Goal: Check status: Check status

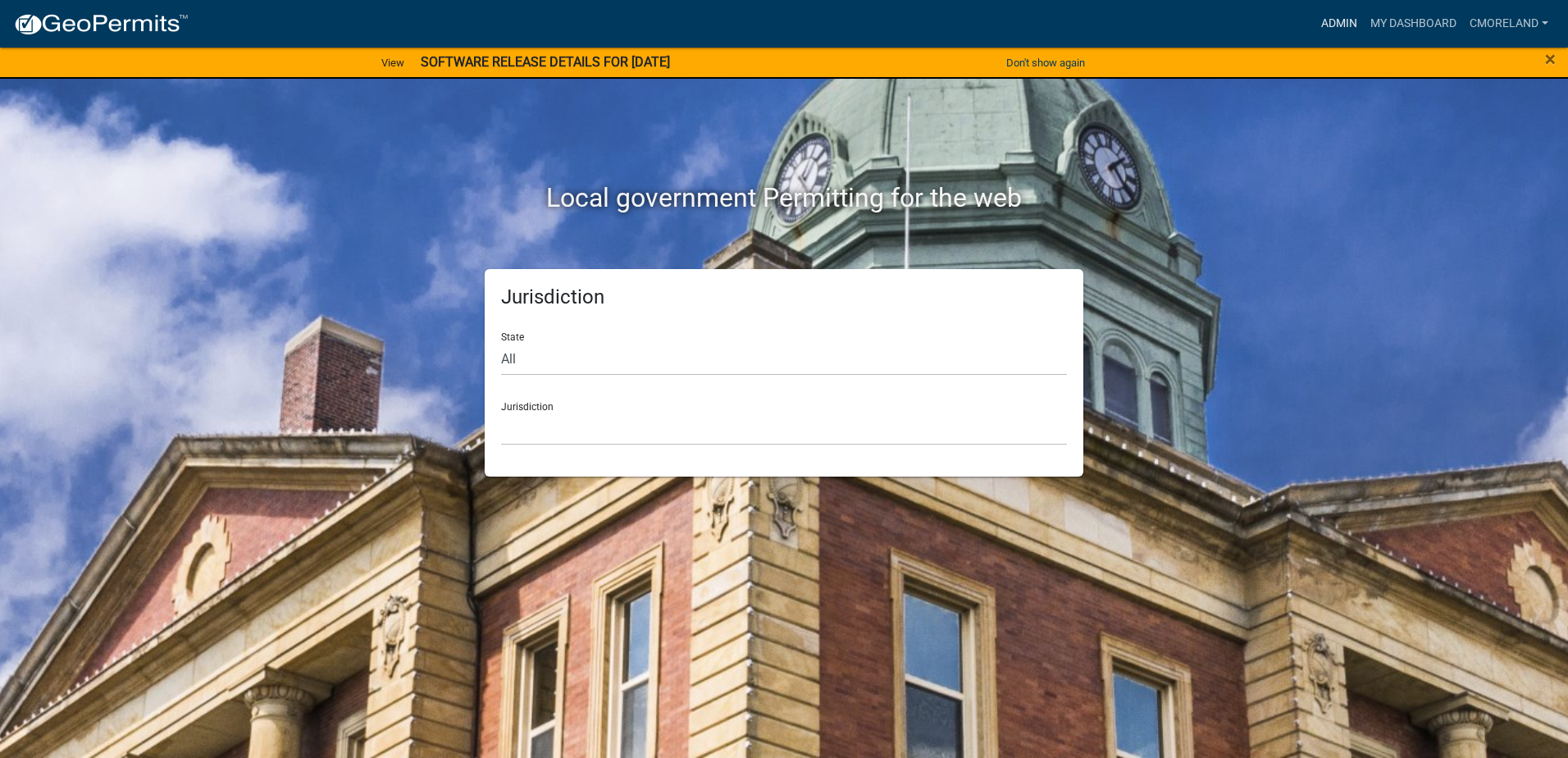
click at [1331, 17] on link "Admin" at bounding box center [1339, 24] width 49 height 31
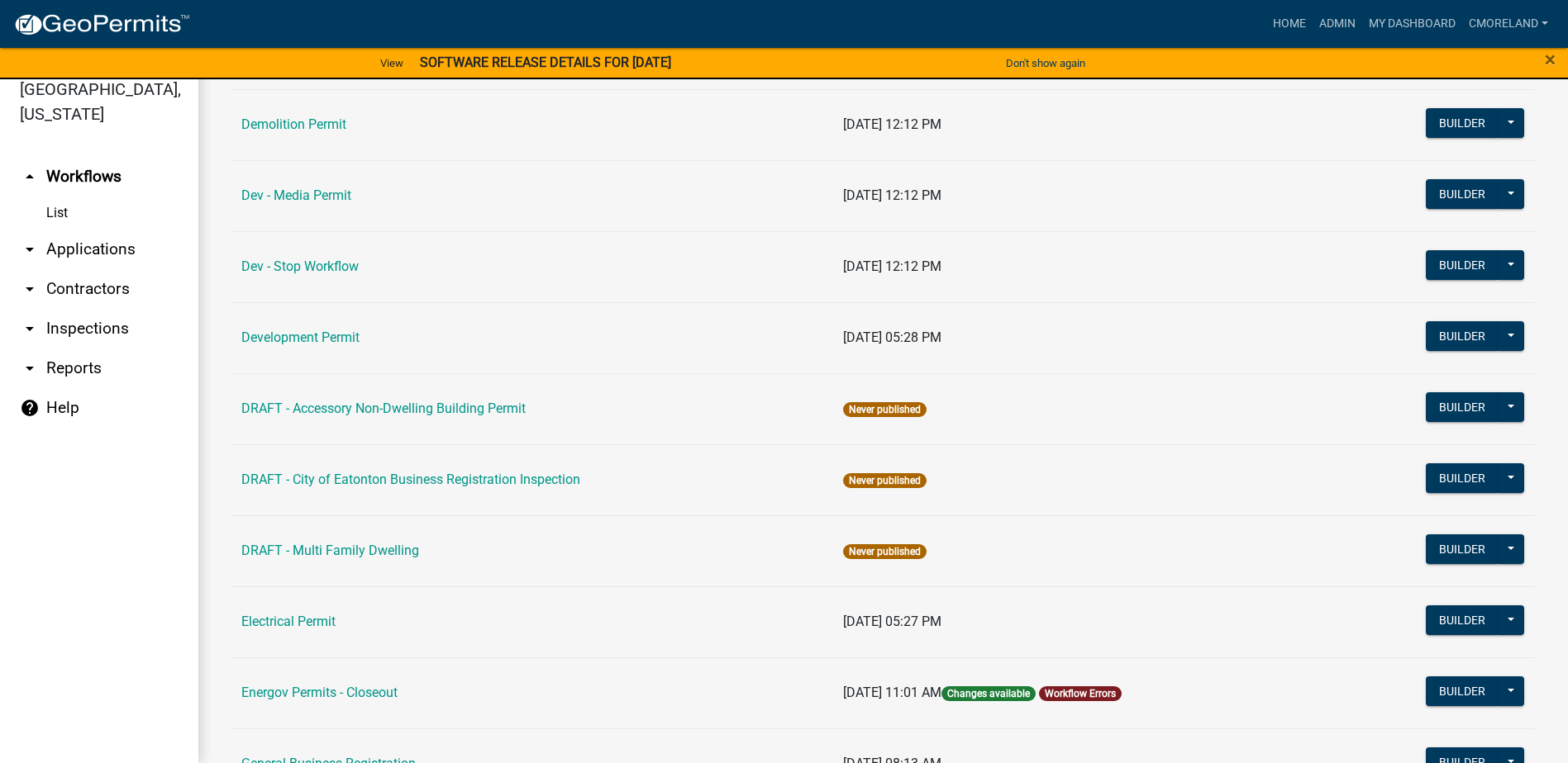
scroll to position [496, 0]
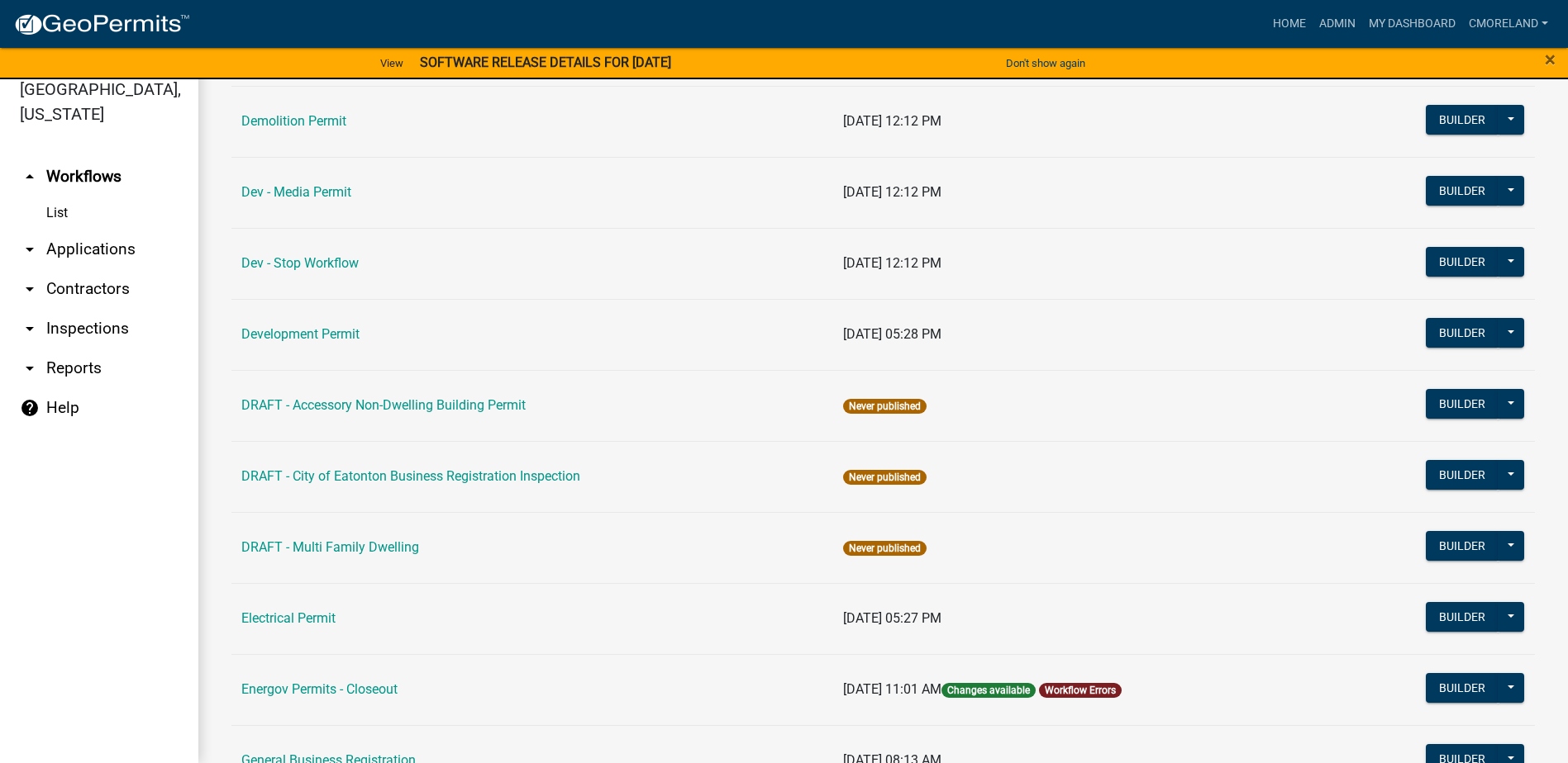
click at [116, 325] on link "arrow_drop_down Inspections" at bounding box center [99, 328] width 198 height 39
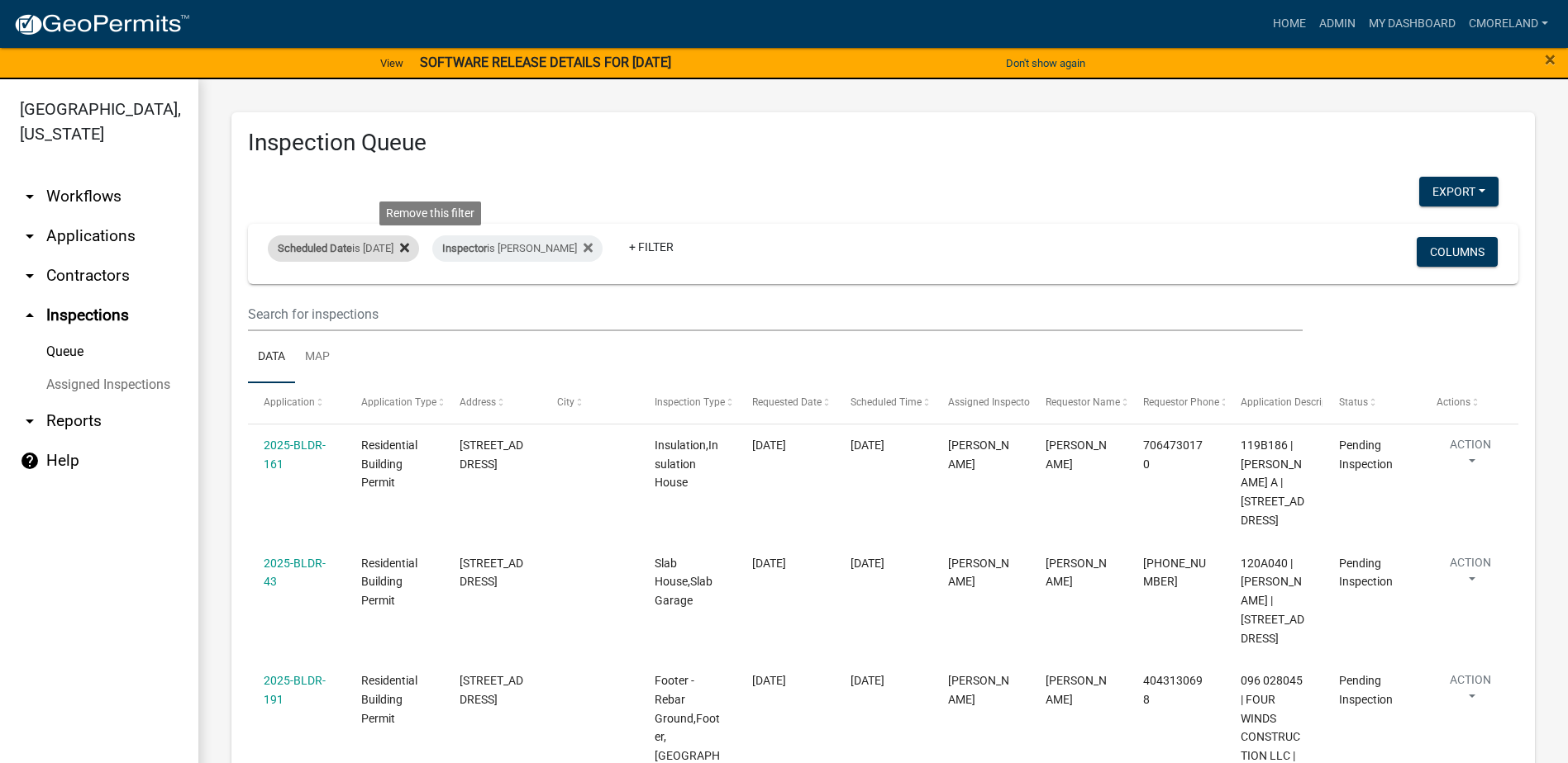
click at [409, 246] on icon at bounding box center [404, 247] width 9 height 13
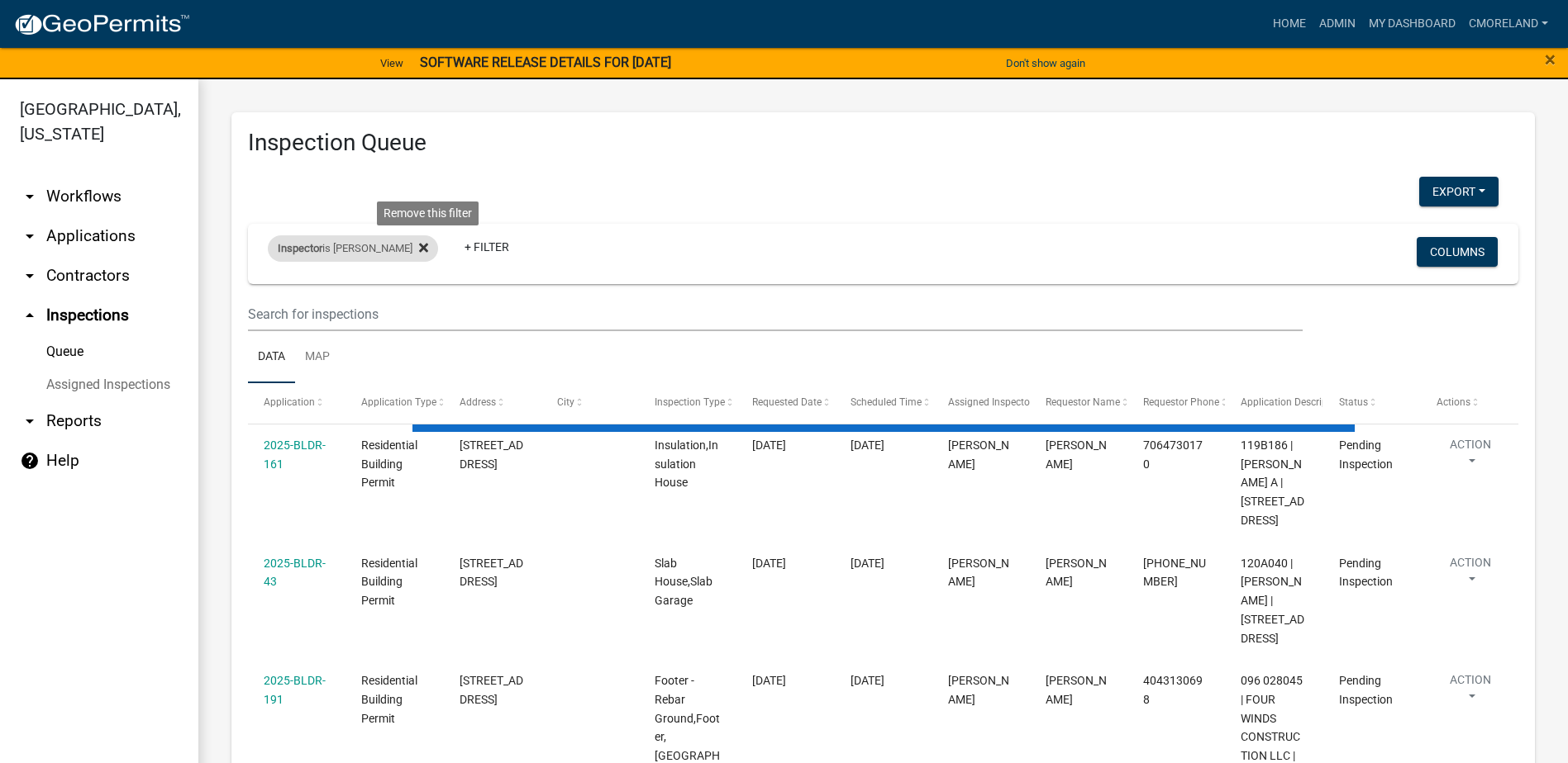
select select "2: 50"
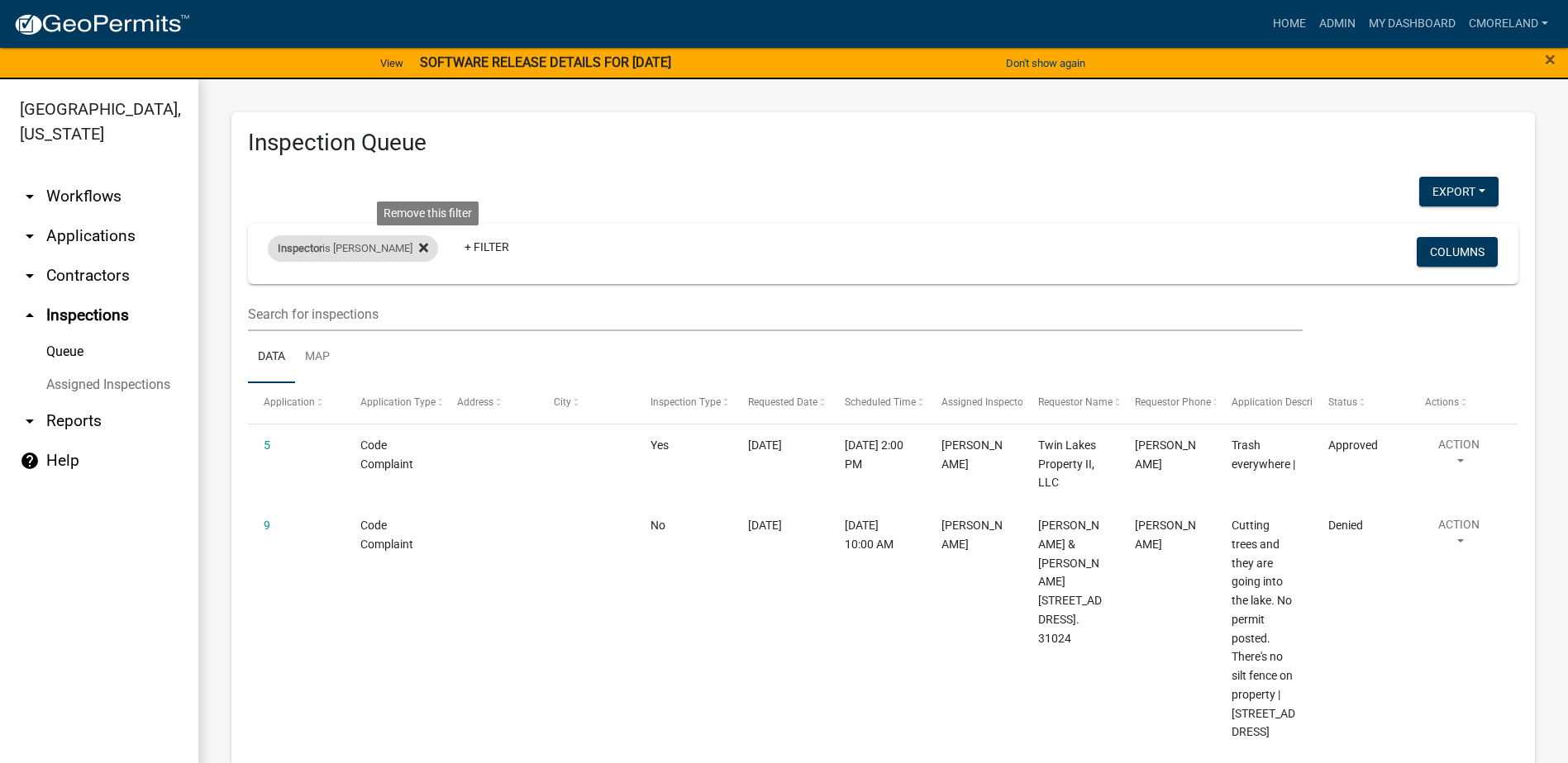
click at [426, 247] on icon at bounding box center [423, 247] width 9 height 13
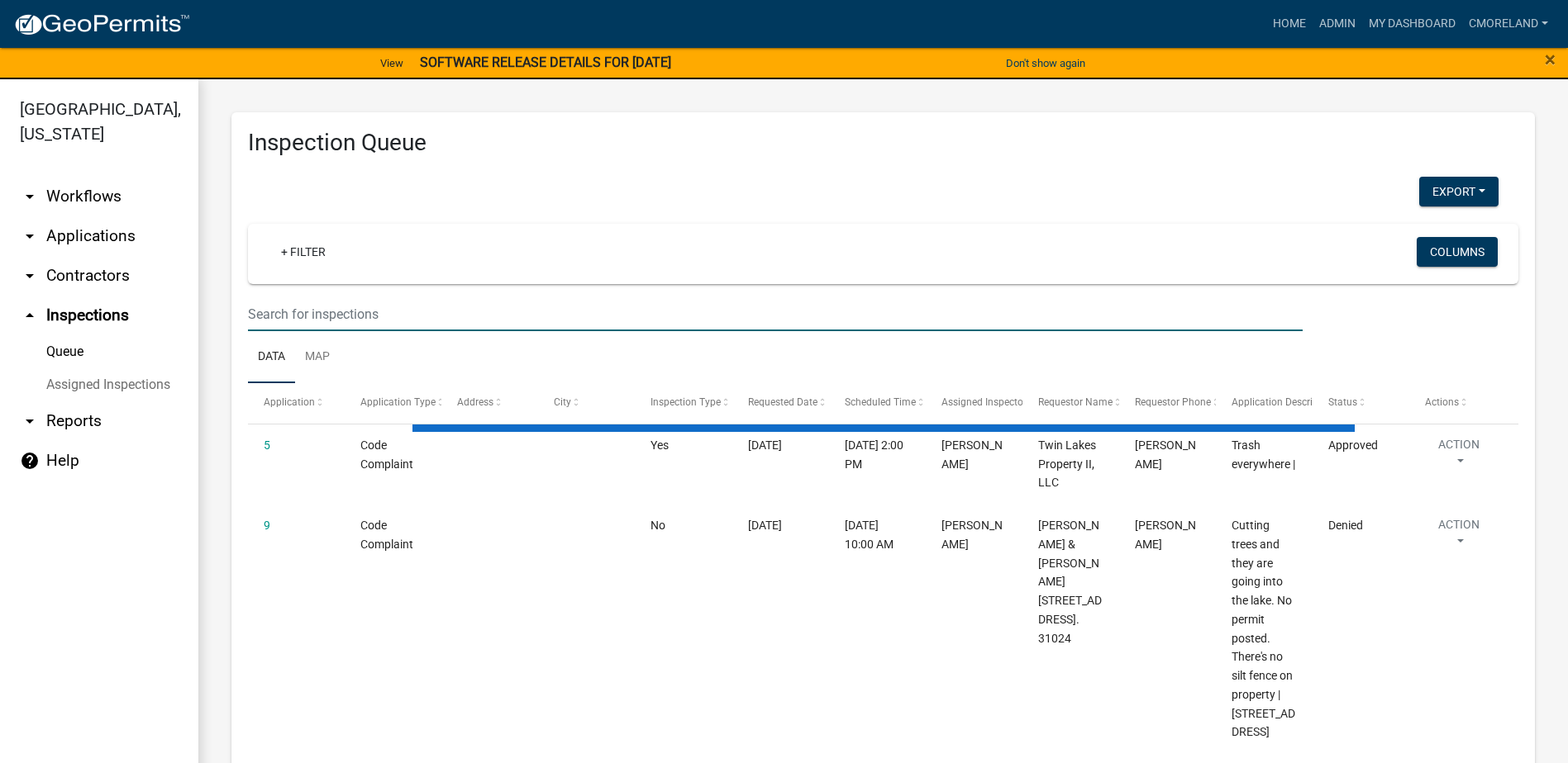
click at [387, 312] on input "text" at bounding box center [774, 314] width 1054 height 34
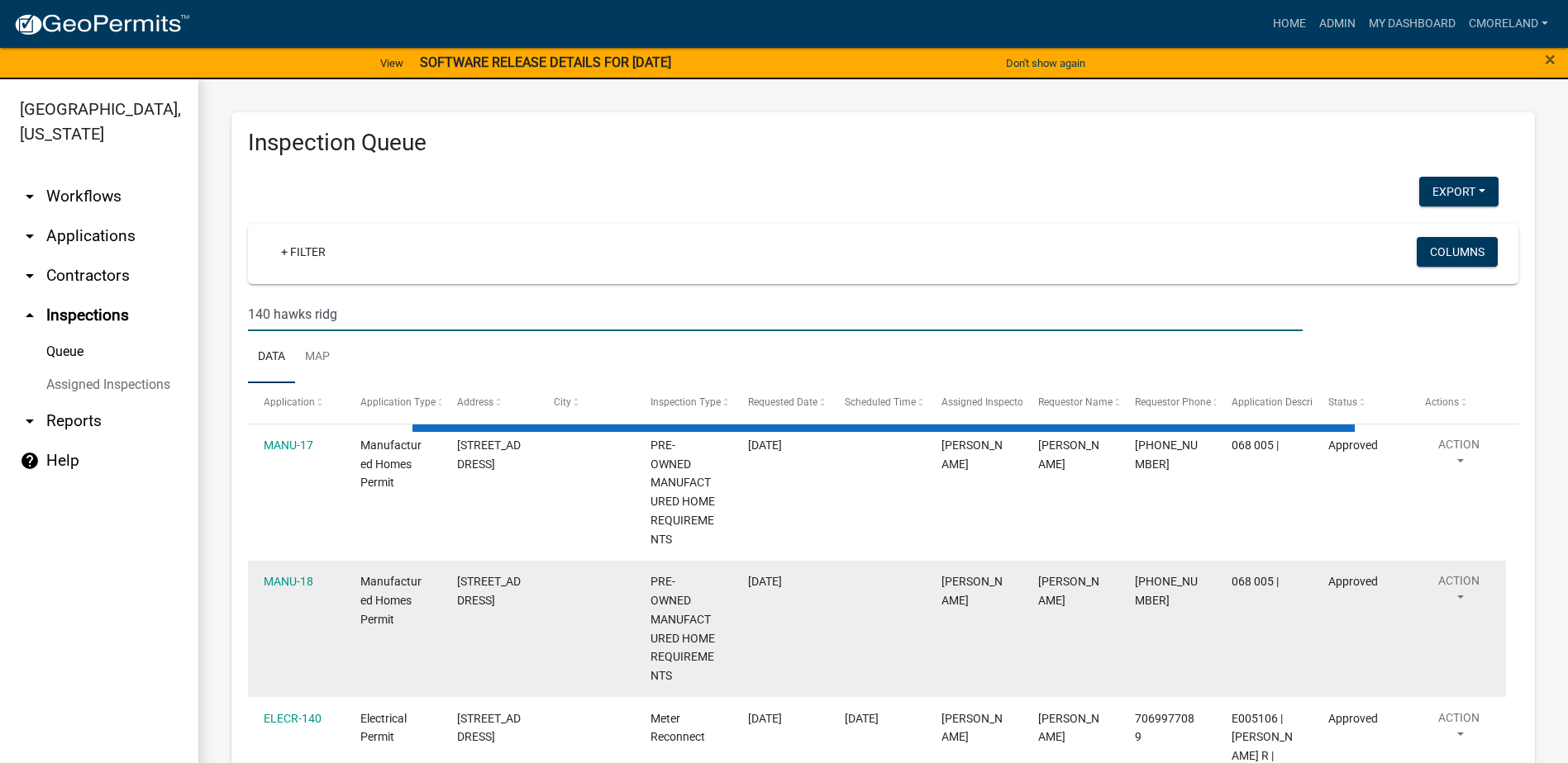
type input "140 hawks ridge"
